Goal: Task Accomplishment & Management: Manage account settings

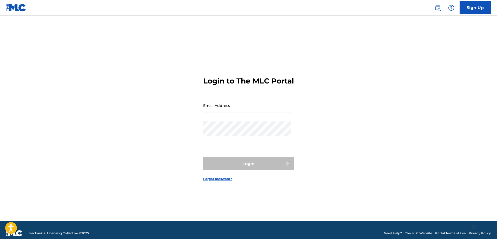
click at [246, 113] on input "Email Address" at bounding box center [247, 105] width 88 height 15
click at [238, 113] on input "Email Address" at bounding box center [247, 105] width 88 height 15
click at [232, 112] on input "Email Address" at bounding box center [247, 105] width 88 height 15
click at [231, 112] on input "Email Address" at bounding box center [247, 105] width 88 height 15
click at [222, 109] on input "Email Address" at bounding box center [247, 105] width 88 height 15
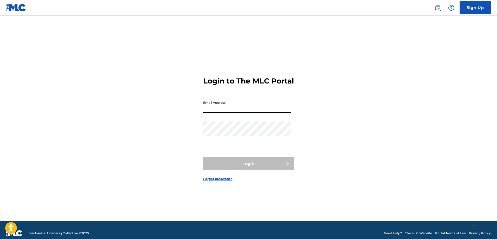
click at [210, 113] on input "Email Address" at bounding box center [247, 105] width 88 height 15
click at [212, 113] on input "Email Address" at bounding box center [247, 105] width 88 height 15
click at [209, 113] on input "Email Address" at bounding box center [247, 105] width 88 height 15
type input "[EMAIL_ADDRESS][DOMAIN_NAME]"
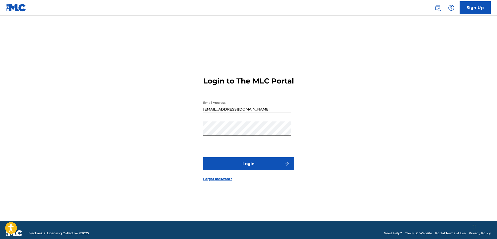
click at [203, 157] on button "Login" at bounding box center [248, 163] width 91 height 13
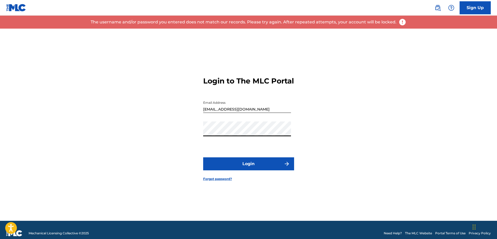
click at [154, 134] on div "Login to The MLC Portal Email Address [EMAIL_ADDRESS][DOMAIN_NAME] Password Log…" at bounding box center [249, 125] width 364 height 192
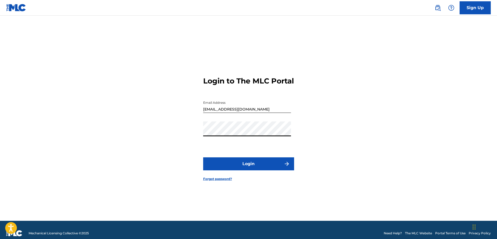
click at [233, 168] on button "Login" at bounding box center [248, 163] width 91 height 13
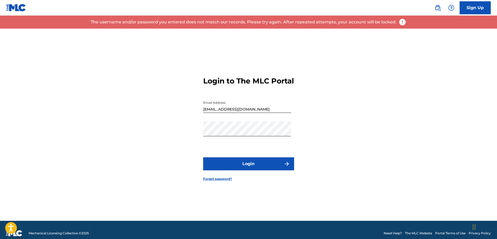
click at [226, 141] on div "Password" at bounding box center [247, 132] width 88 height 23
drag, startPoint x: 226, startPoint y: 144, endPoint x: 186, endPoint y: 131, distance: 42.0
click at [186, 131] on div "Login to The MLC Portal Email Address [EMAIL_ADDRESS][DOMAIN_NAME] Password Log…" at bounding box center [249, 125] width 364 height 192
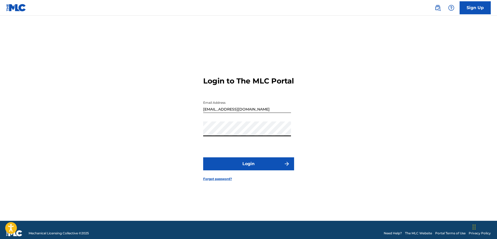
click at [224, 166] on button "Login" at bounding box center [248, 163] width 91 height 13
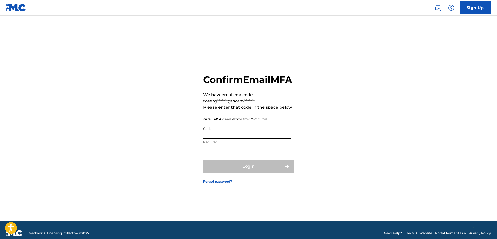
click at [214, 138] on input "Code" at bounding box center [247, 131] width 88 height 15
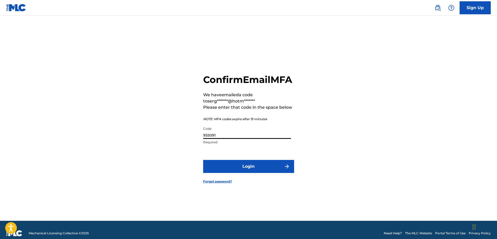
type input "955091"
click at [229, 173] on button "Login" at bounding box center [248, 166] width 91 height 13
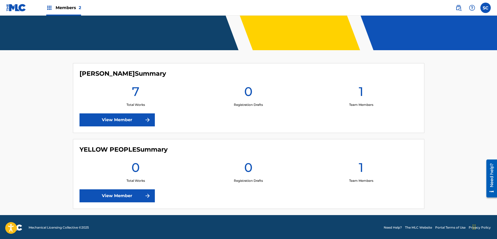
scroll to position [103, 0]
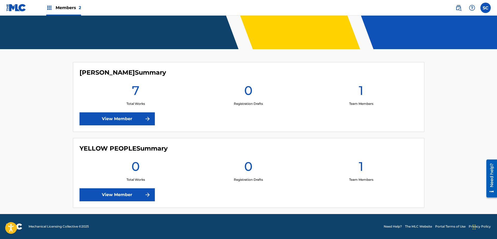
click at [120, 124] on link "View Member" at bounding box center [116, 118] width 75 height 13
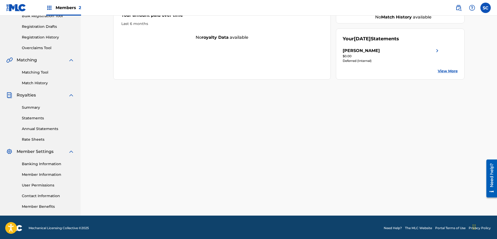
scroll to position [83, 0]
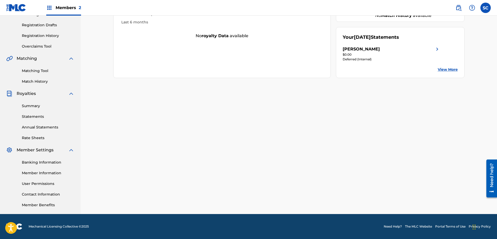
click at [48, 161] on link "Banking Information" at bounding box center [48, 161] width 52 height 5
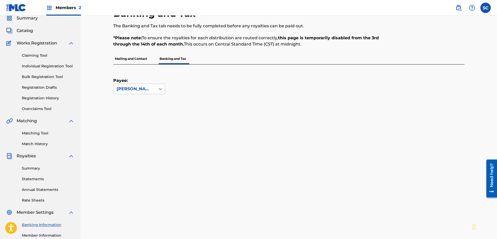
scroll to position [0, 0]
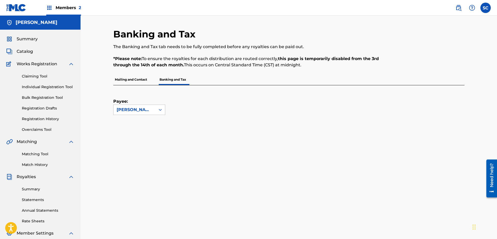
click at [24, 21] on h5 "[PERSON_NAME]" at bounding box center [37, 22] width 42 height 6
click at [488, 10] on label at bounding box center [485, 8] width 10 height 10
click at [485, 8] on input "SC [PERSON_NAME] [EMAIL_ADDRESS][DOMAIN_NAME] Notification Preferences Profile …" at bounding box center [485, 8] width 0 height 0
click at [439, 74] on p "Log out" at bounding box center [435, 73] width 12 height 5
click at [485, 8] on input "SC [PERSON_NAME] [EMAIL_ADDRESS][DOMAIN_NAME] Notification Preferences Profile …" at bounding box center [485, 8] width 0 height 0
